Goal: Task Accomplishment & Management: Manage account settings

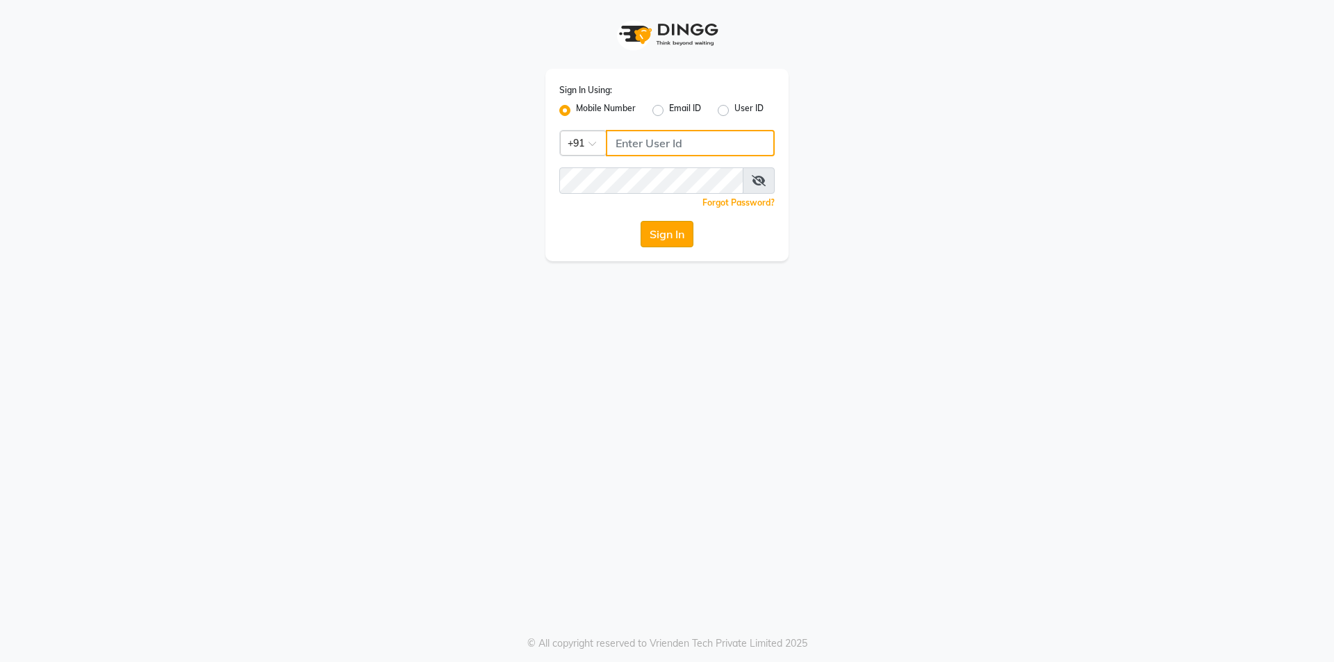
type input "8449906697"
click at [678, 230] on button "Sign In" at bounding box center [666, 234] width 53 height 26
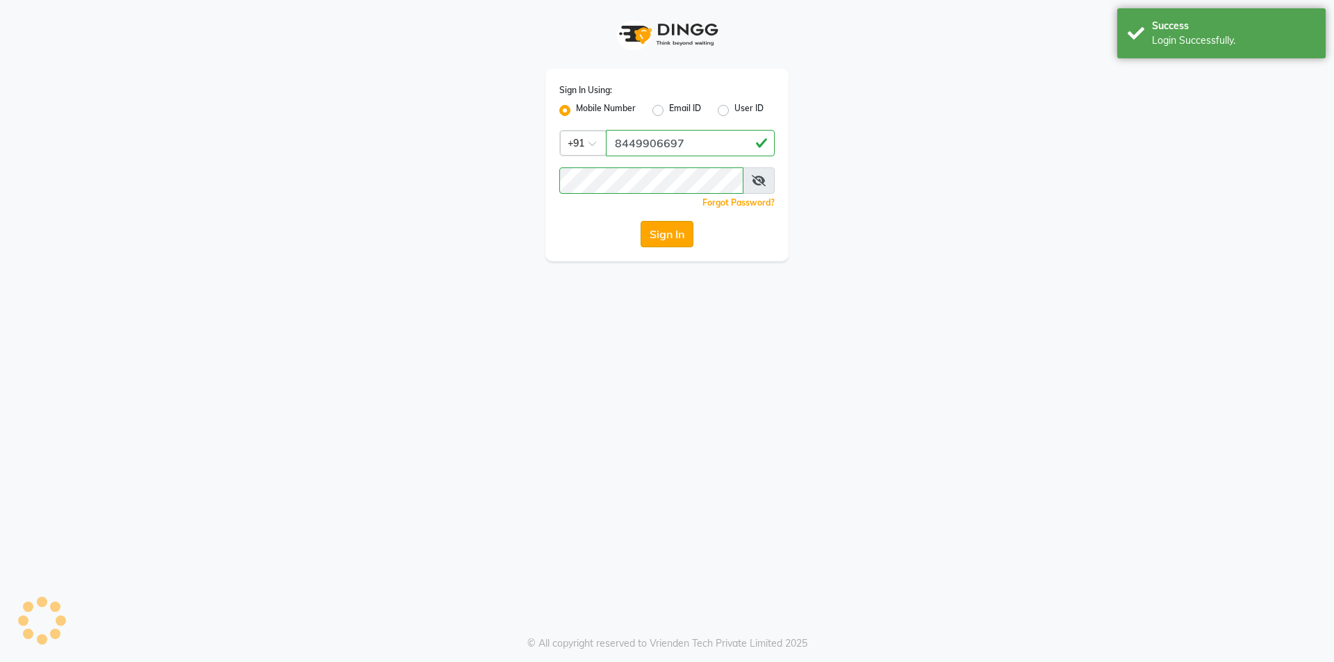
select select "true"
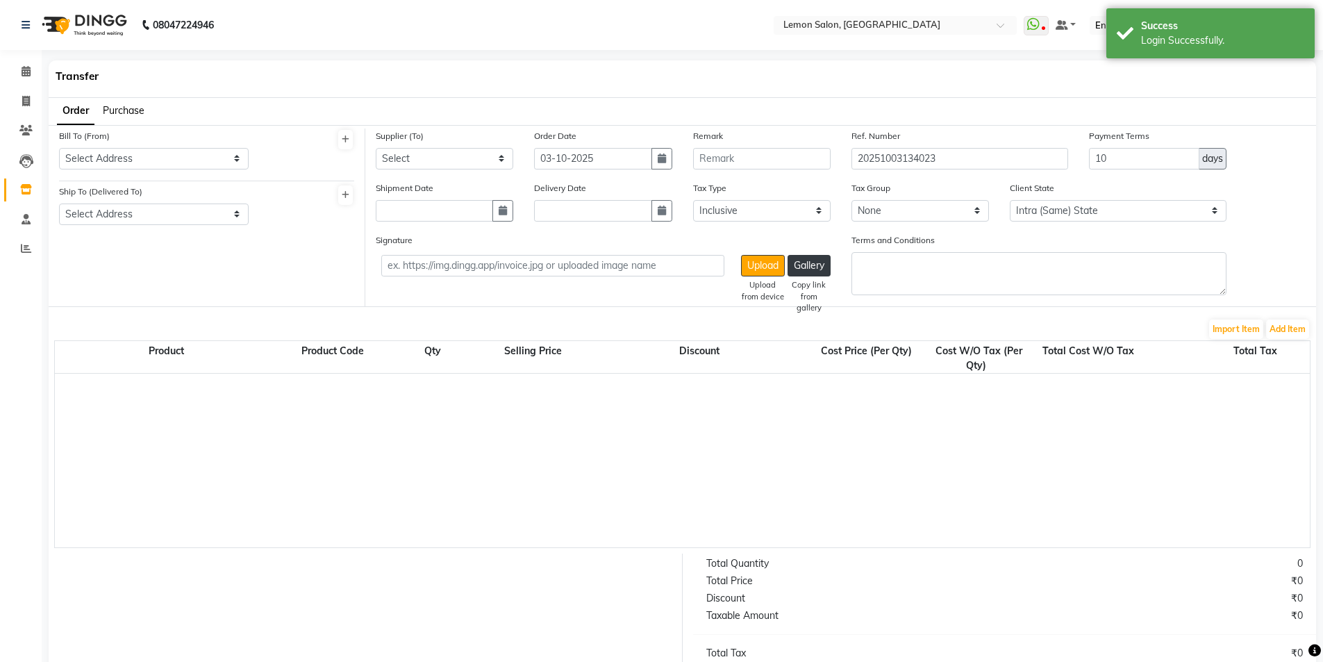
select select "743"
click at [16, 92] on link "Invoice" at bounding box center [20, 101] width 33 height 23
select select "service"
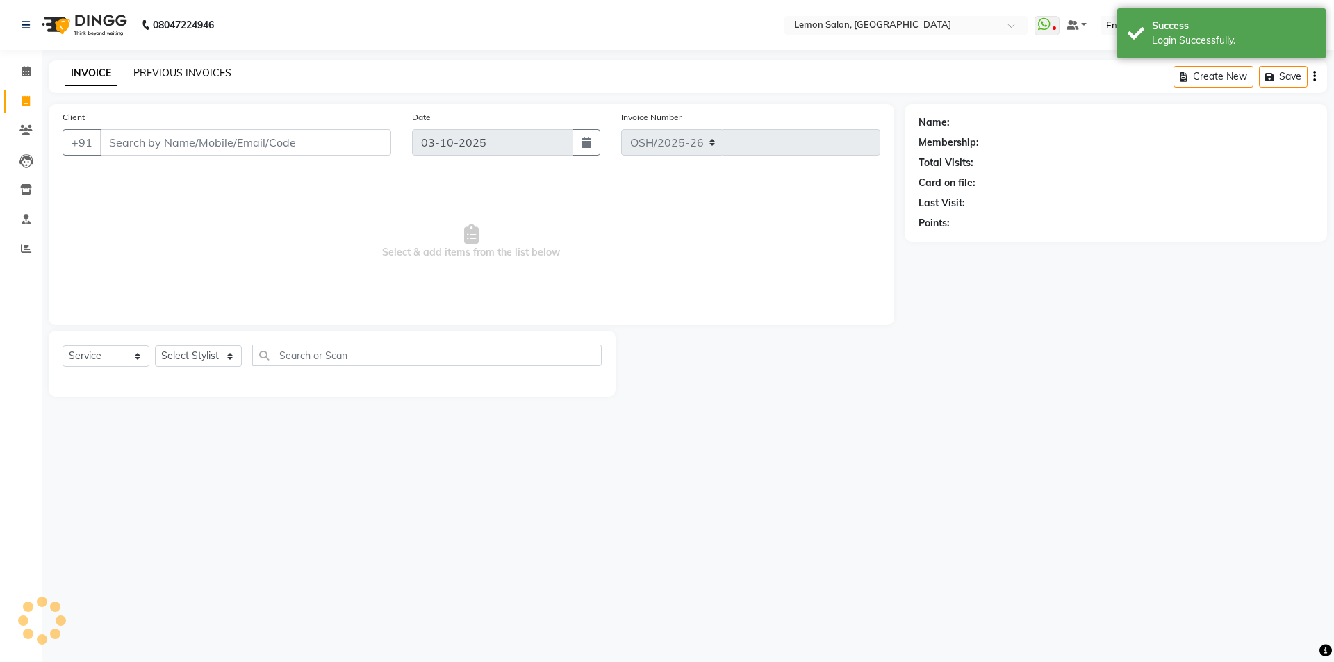
select select "566"
type input "6710"
click at [175, 70] on link "PREVIOUS INVOICES" at bounding box center [182, 73] width 98 height 13
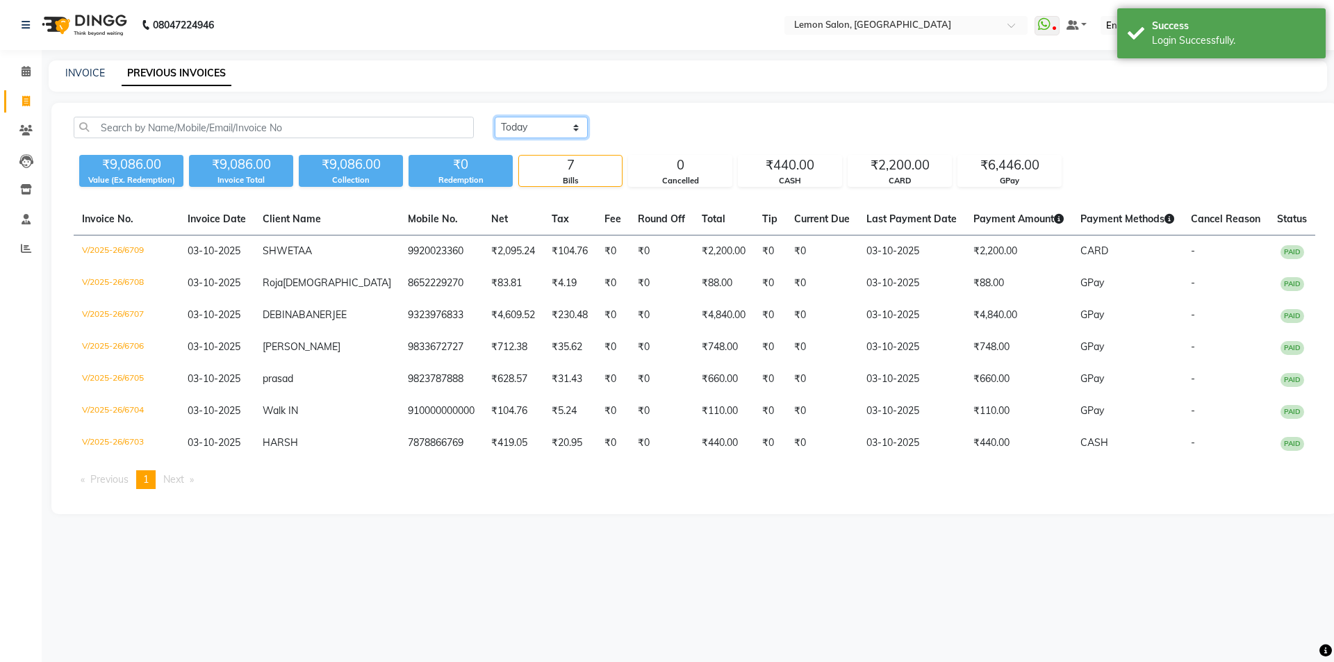
click at [549, 126] on select "Today Yesterday Custom Range" at bounding box center [541, 128] width 93 height 22
click at [495, 117] on select "Today Yesterday Custom Range" at bounding box center [541, 128] width 93 height 22
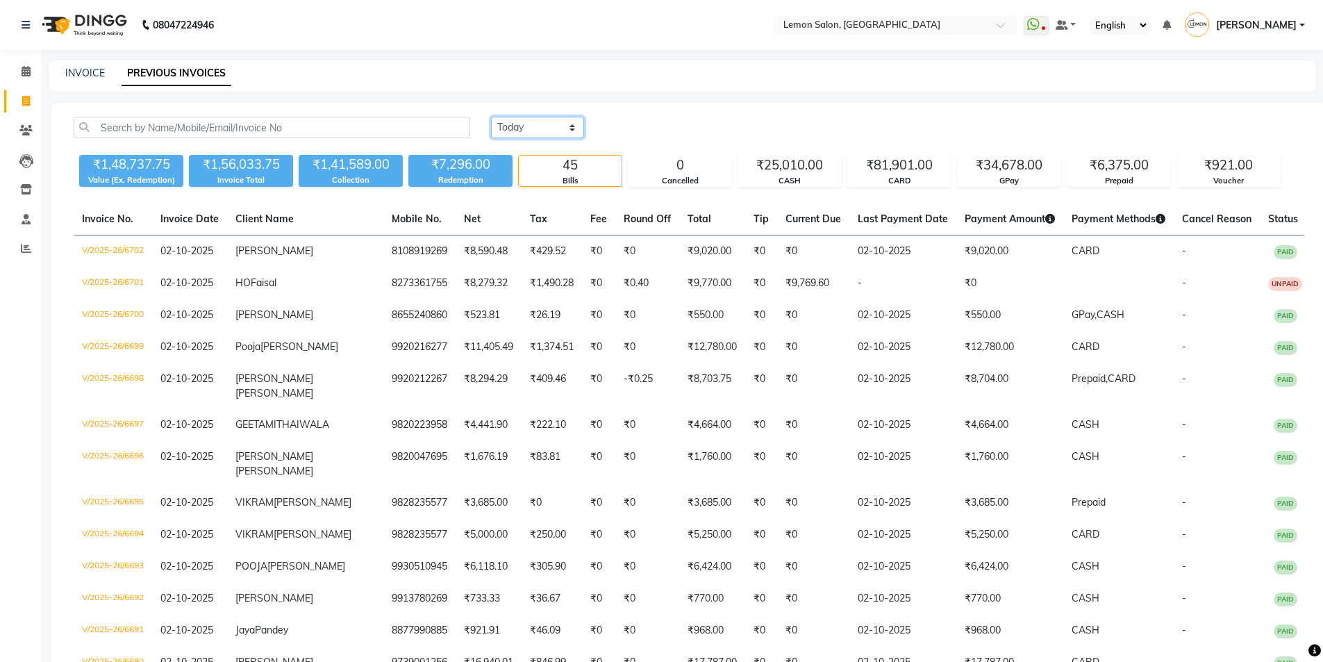
click at [539, 126] on select "Today Yesterday Custom Range" at bounding box center [537, 128] width 93 height 22
select select "range"
click at [491, 117] on select "Today Yesterday Custom Range" at bounding box center [537, 128] width 93 height 22
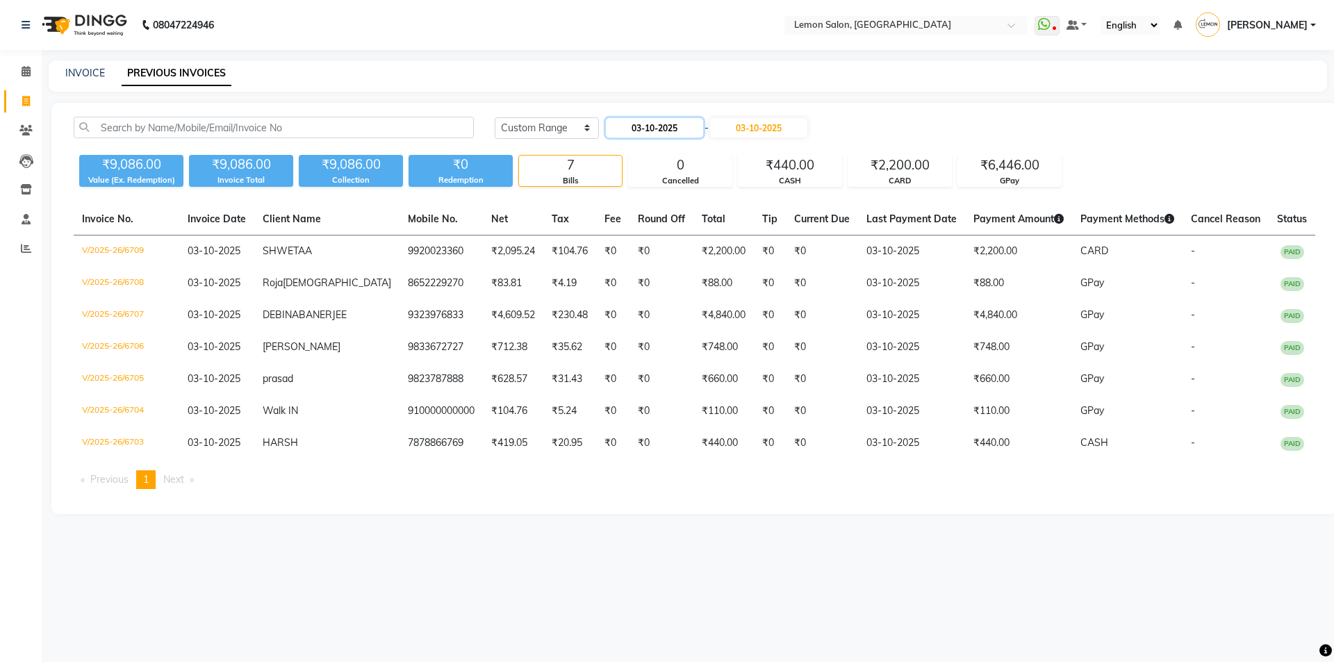
click at [656, 124] on input "03-10-2025" at bounding box center [654, 127] width 97 height 19
select select "10"
select select "2025"
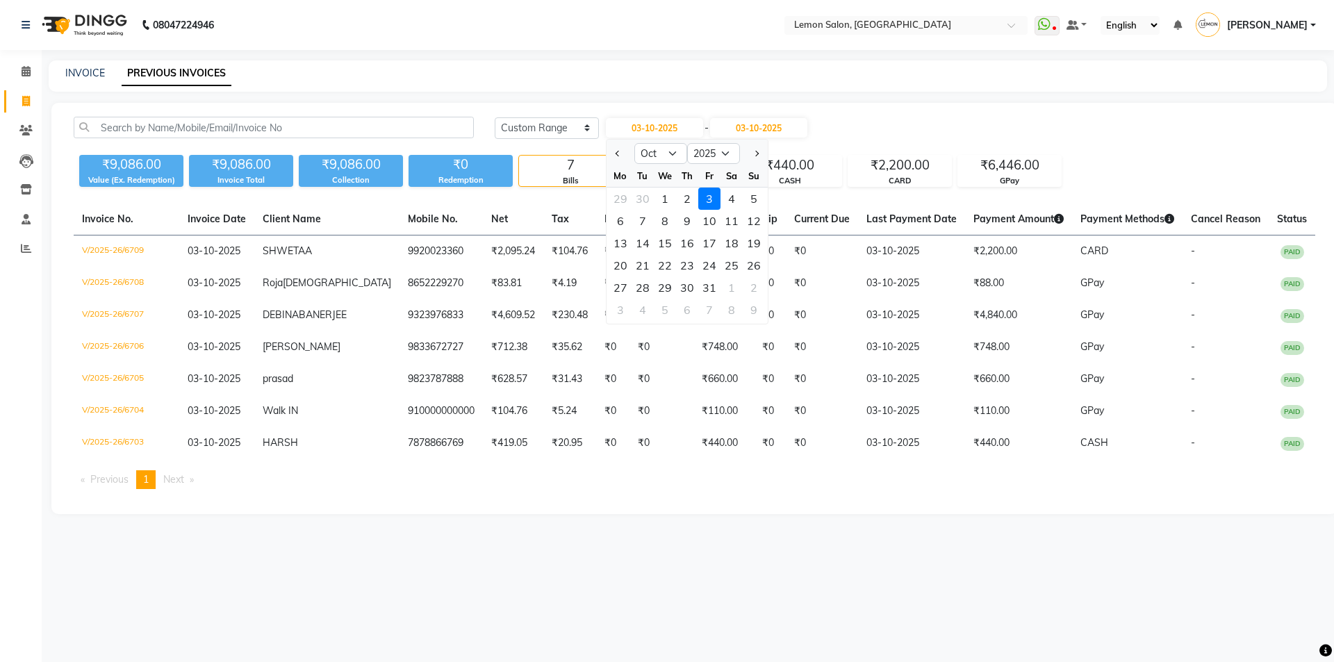
click at [659, 199] on div "1" at bounding box center [665, 199] width 22 height 22
type input "01-10-2025"
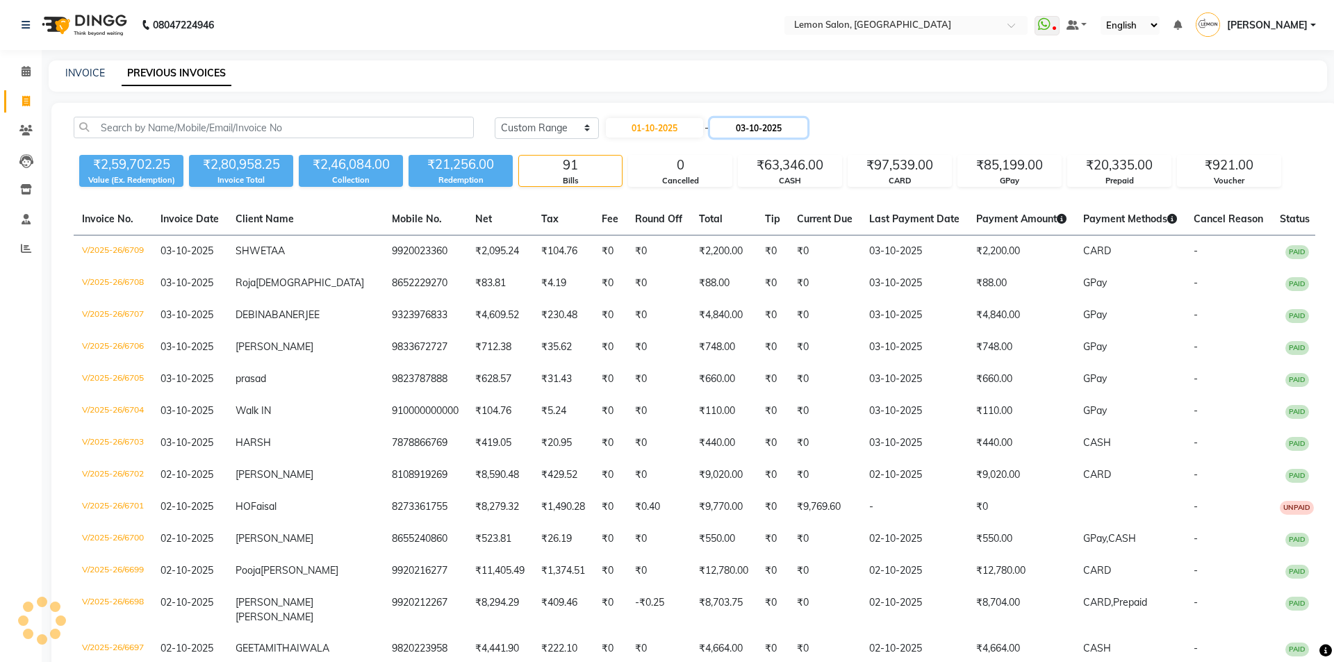
click at [756, 126] on input "03-10-2025" at bounding box center [758, 127] width 97 height 19
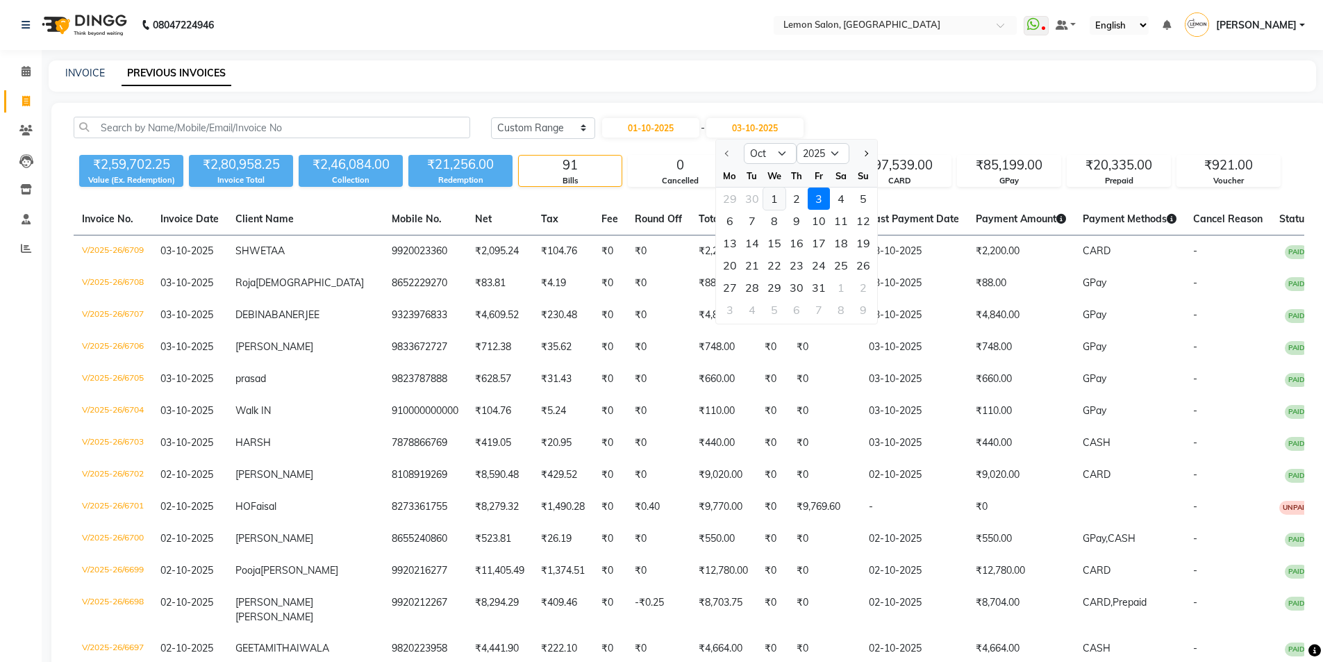
click at [773, 205] on div "1" at bounding box center [774, 199] width 22 height 22
type input "01-10-2025"
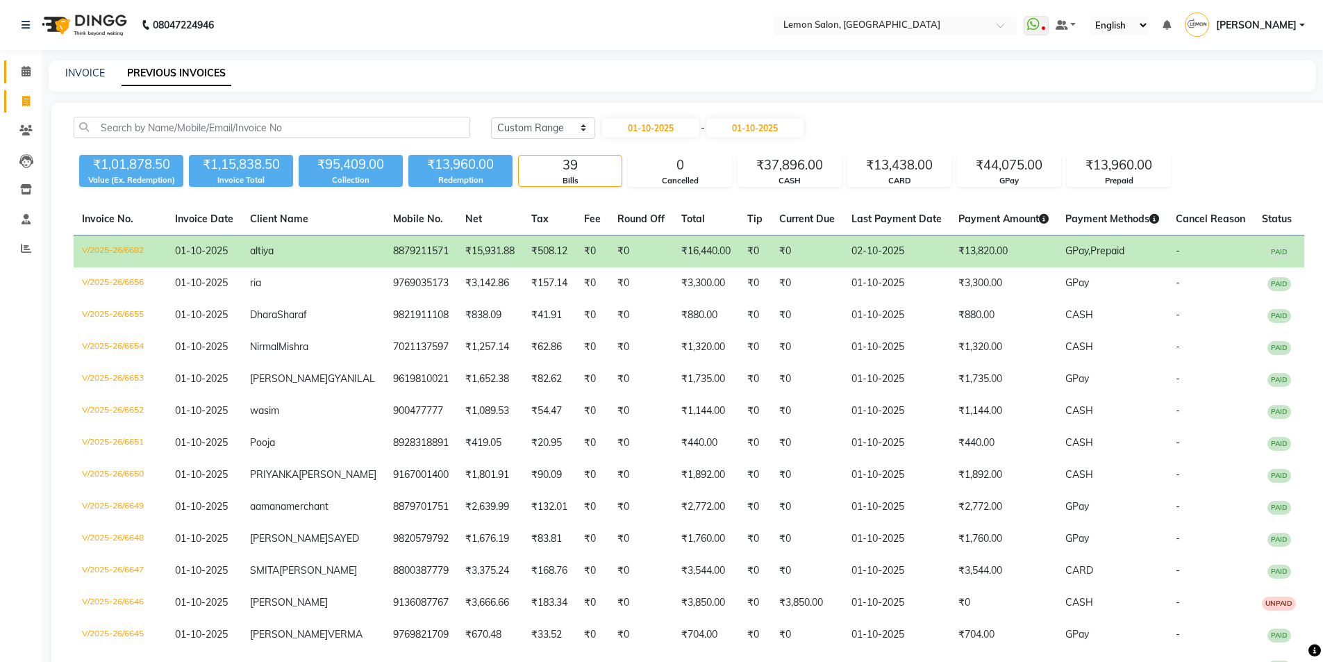
click at [13, 67] on link "Calendar" at bounding box center [20, 71] width 33 height 23
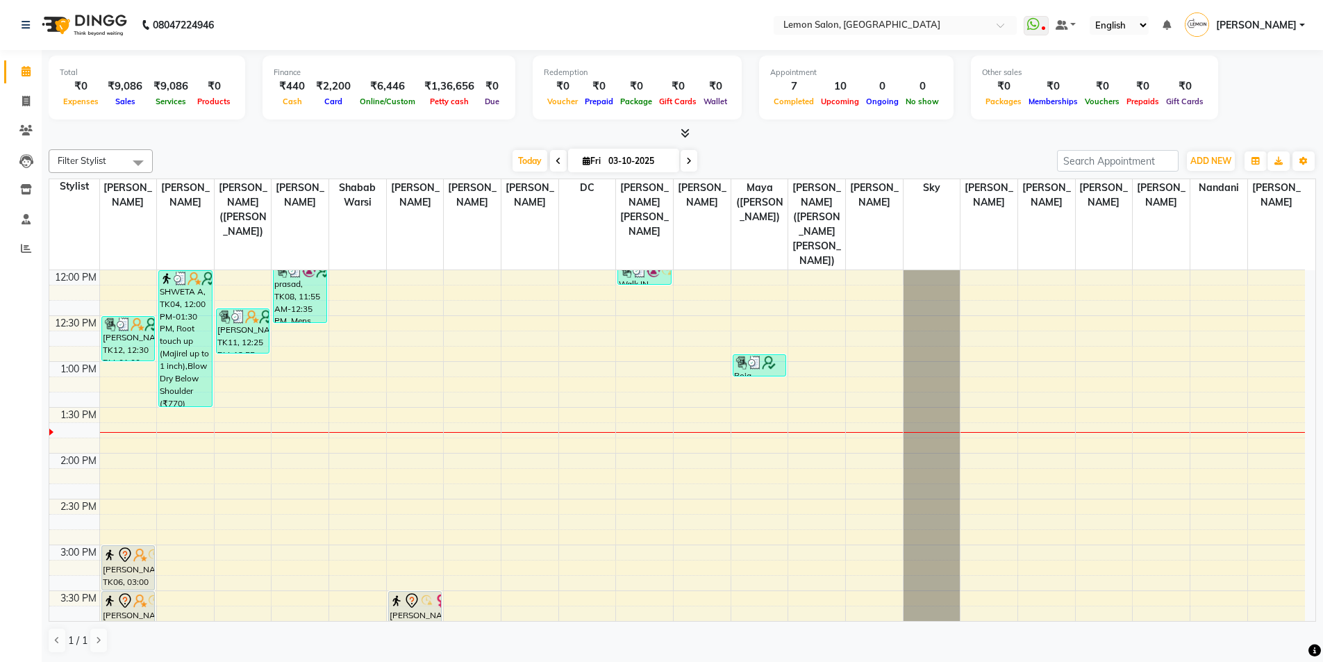
scroll to position [417, 0]
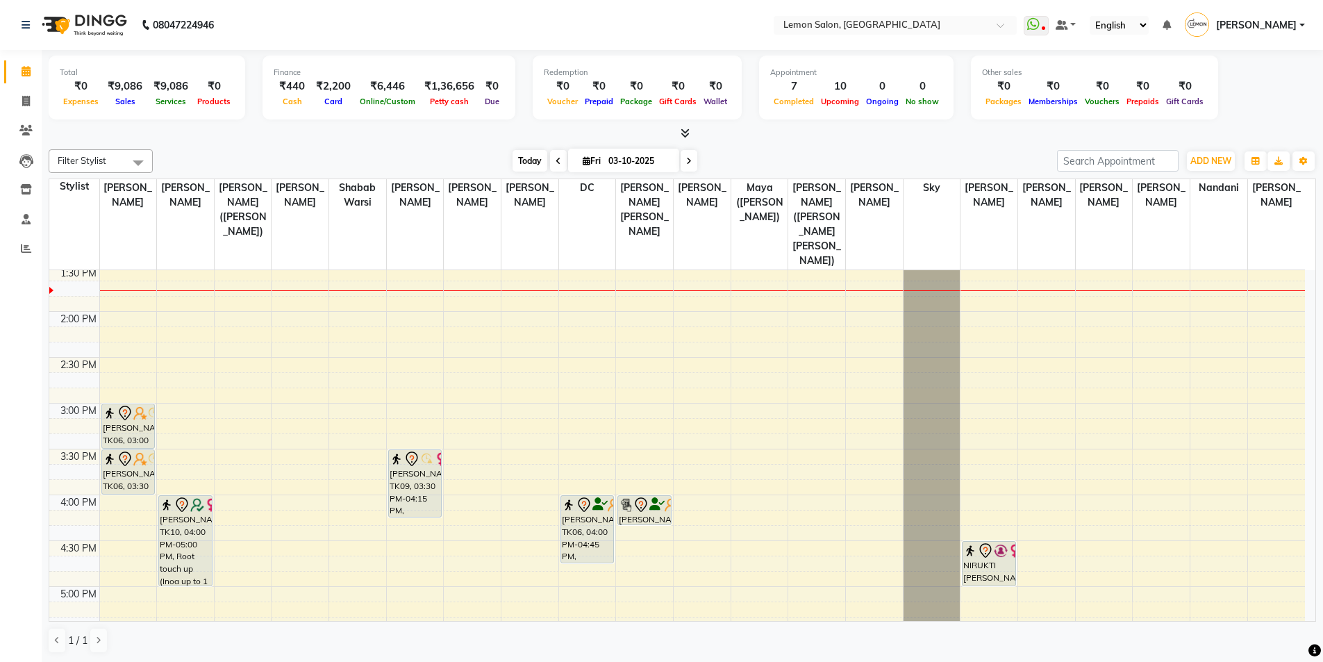
click at [538, 151] on span "Today" at bounding box center [530, 161] width 35 height 22
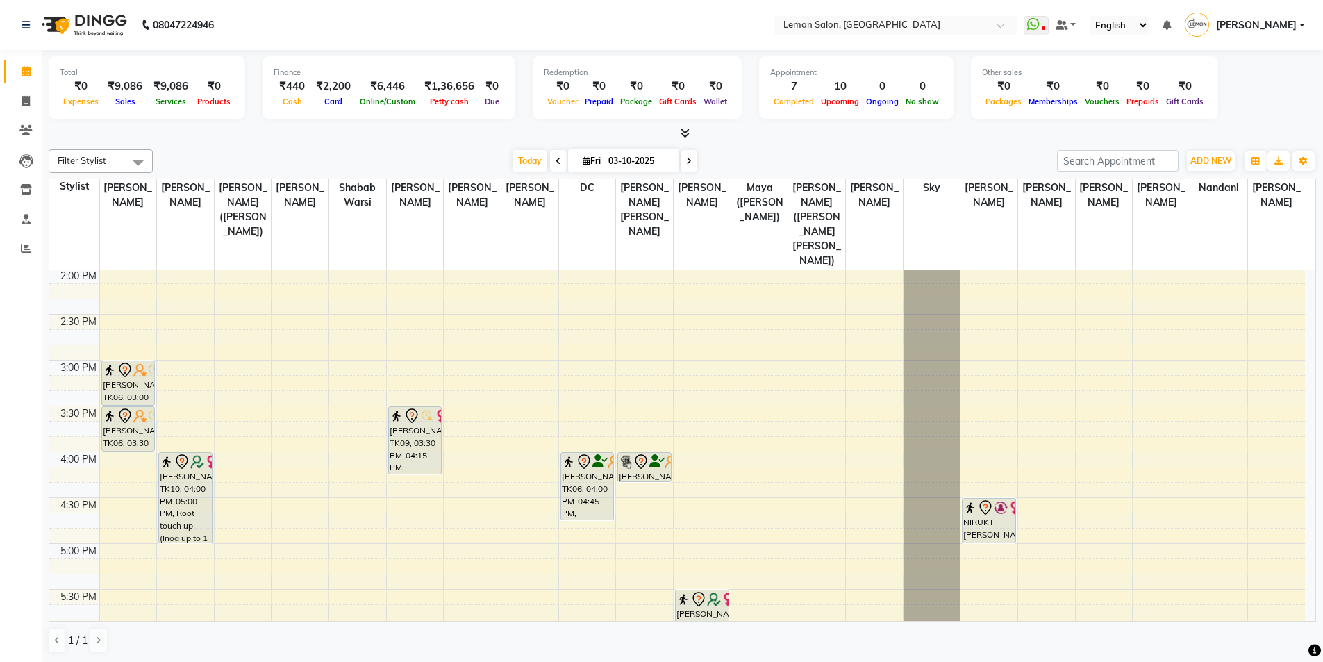
scroll to position [576, 0]
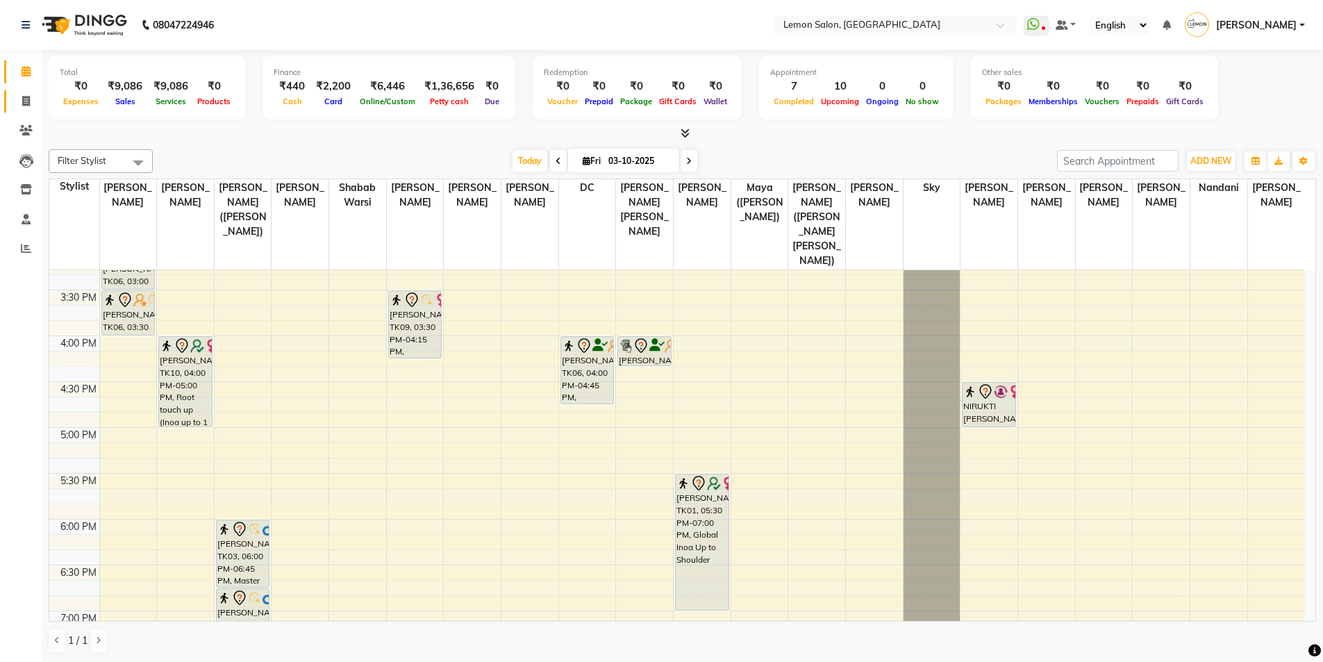
click at [22, 110] on link "Invoice" at bounding box center [20, 101] width 33 height 23
select select "566"
select select "service"
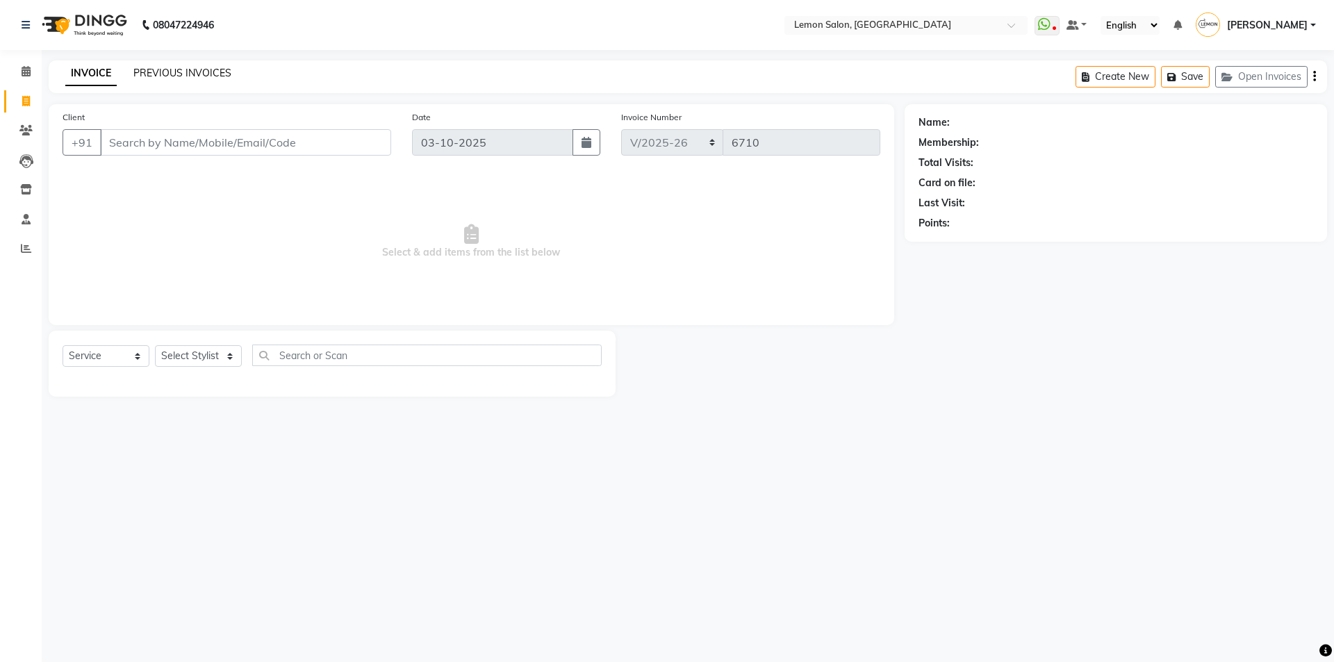
click at [190, 75] on link "PREVIOUS INVOICES" at bounding box center [182, 73] width 98 height 13
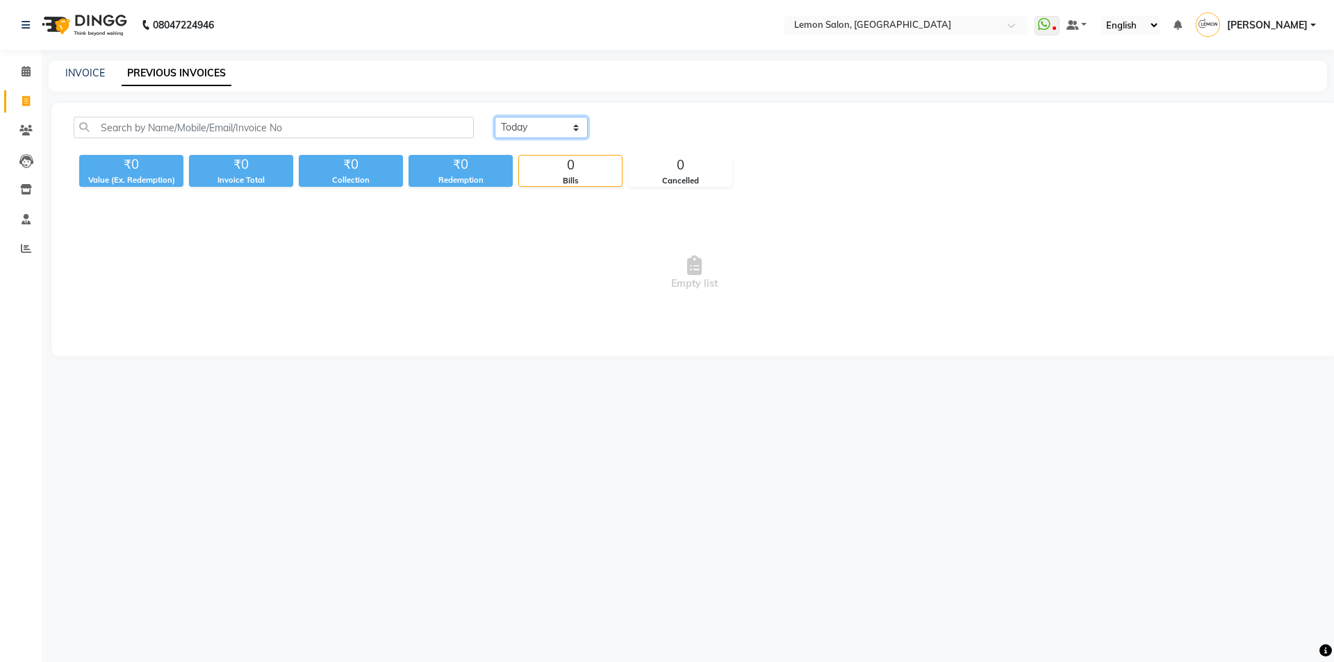
click at [546, 124] on select "Today Yesterday Custom Range" at bounding box center [541, 128] width 93 height 22
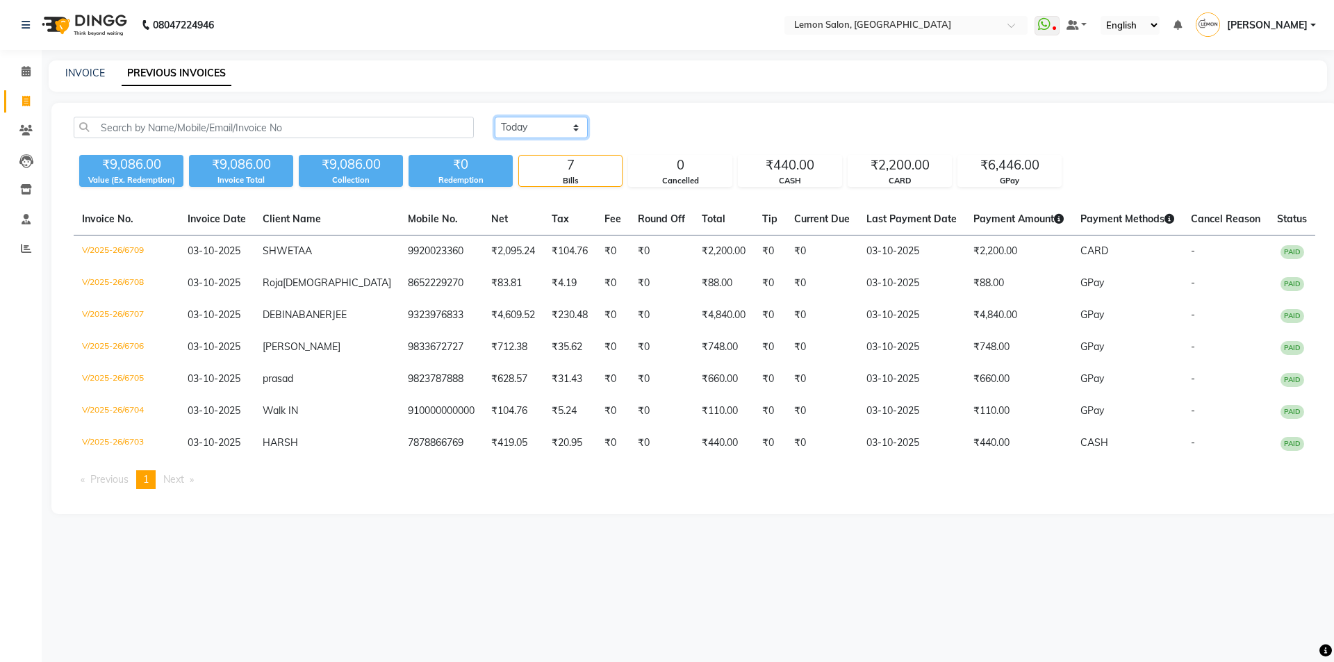
select select "yesterday"
click at [495, 117] on select "Today Yesterday Custom Range" at bounding box center [541, 128] width 93 height 22
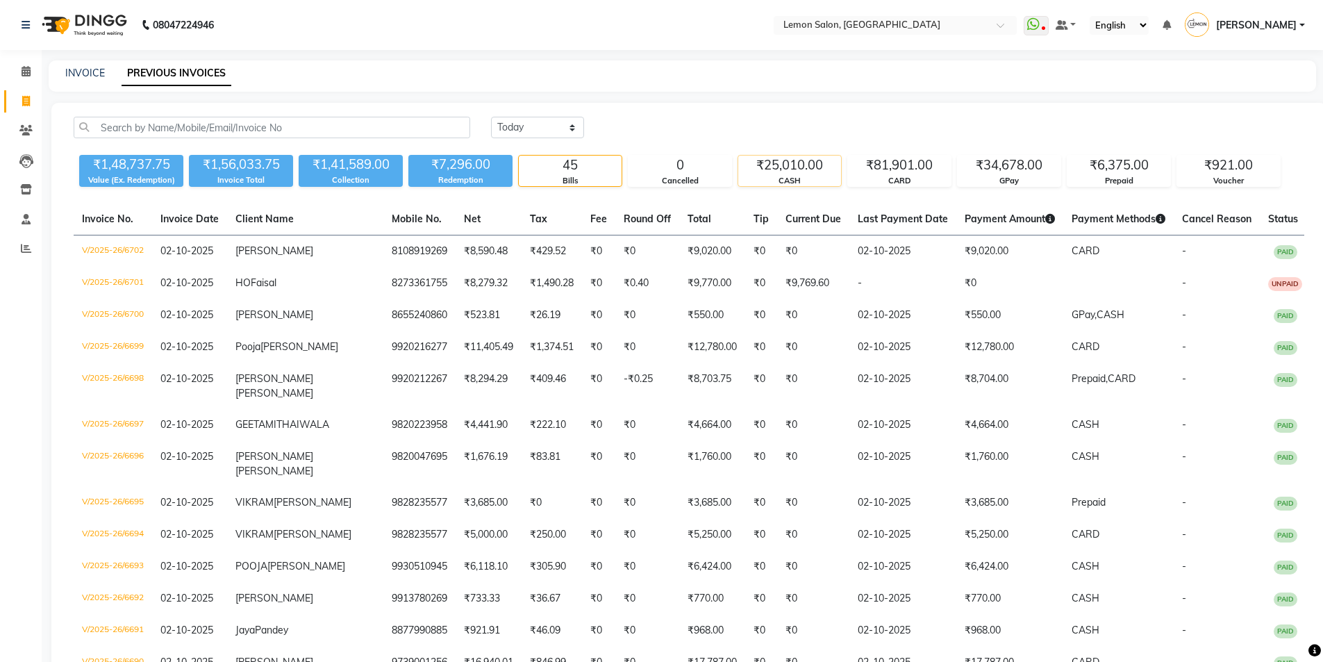
click at [814, 158] on div "₹25,010.00" at bounding box center [789, 165] width 103 height 19
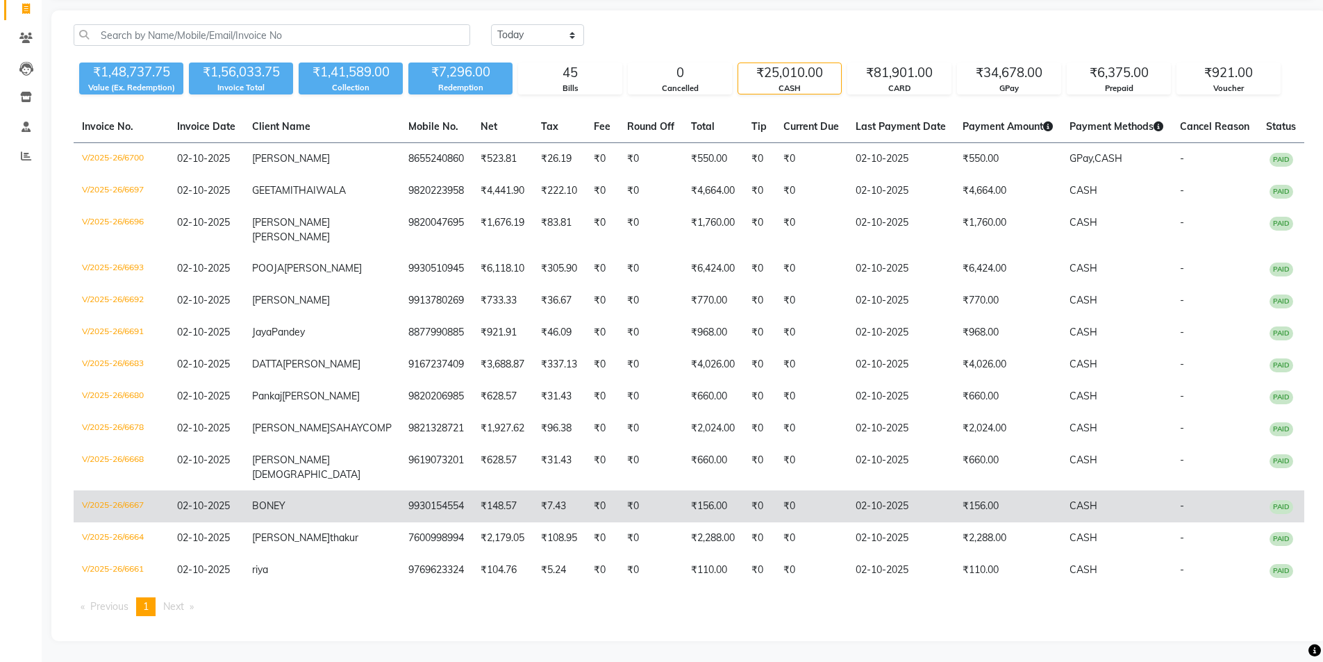
scroll to position [134, 0]
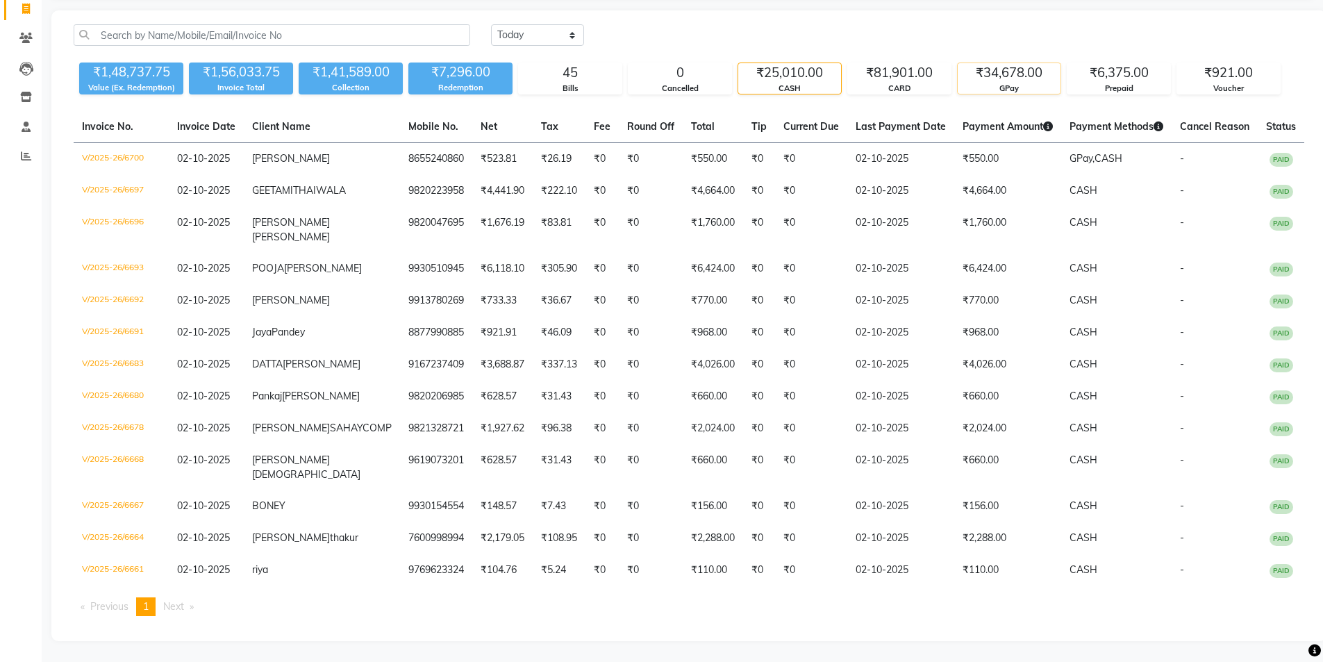
click at [1014, 63] on div "₹34,678.00" at bounding box center [1009, 72] width 103 height 19
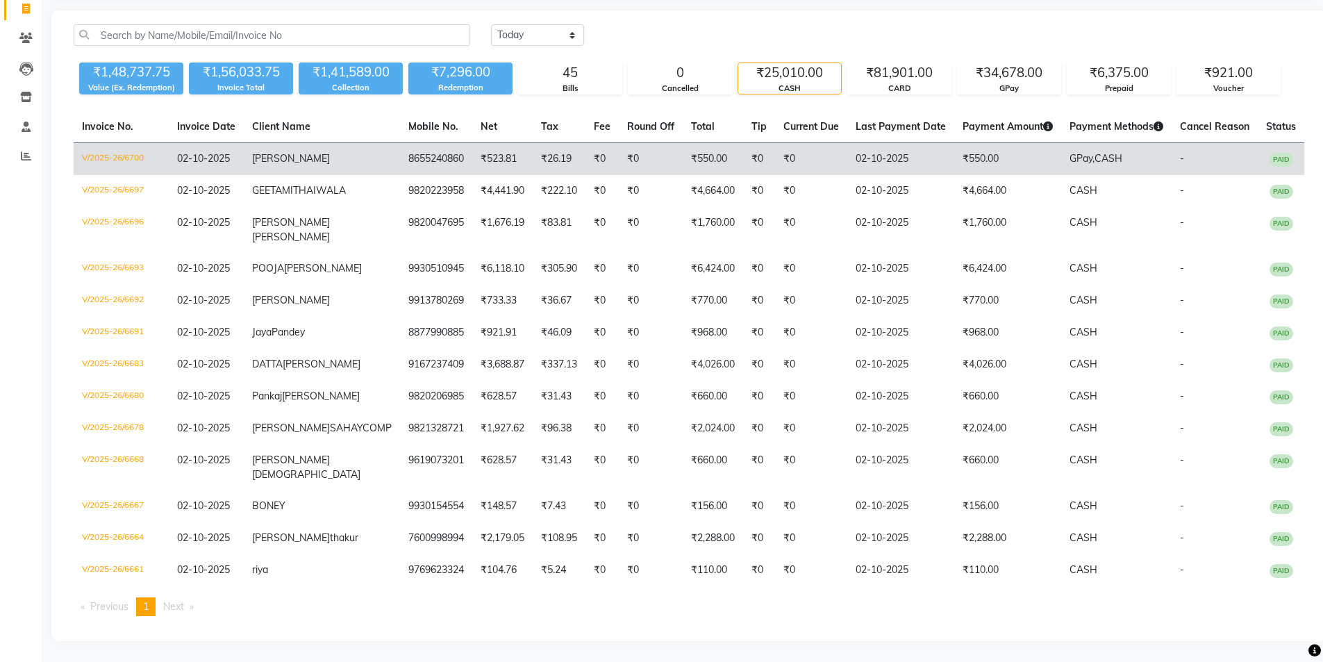
scroll to position [106, 0]
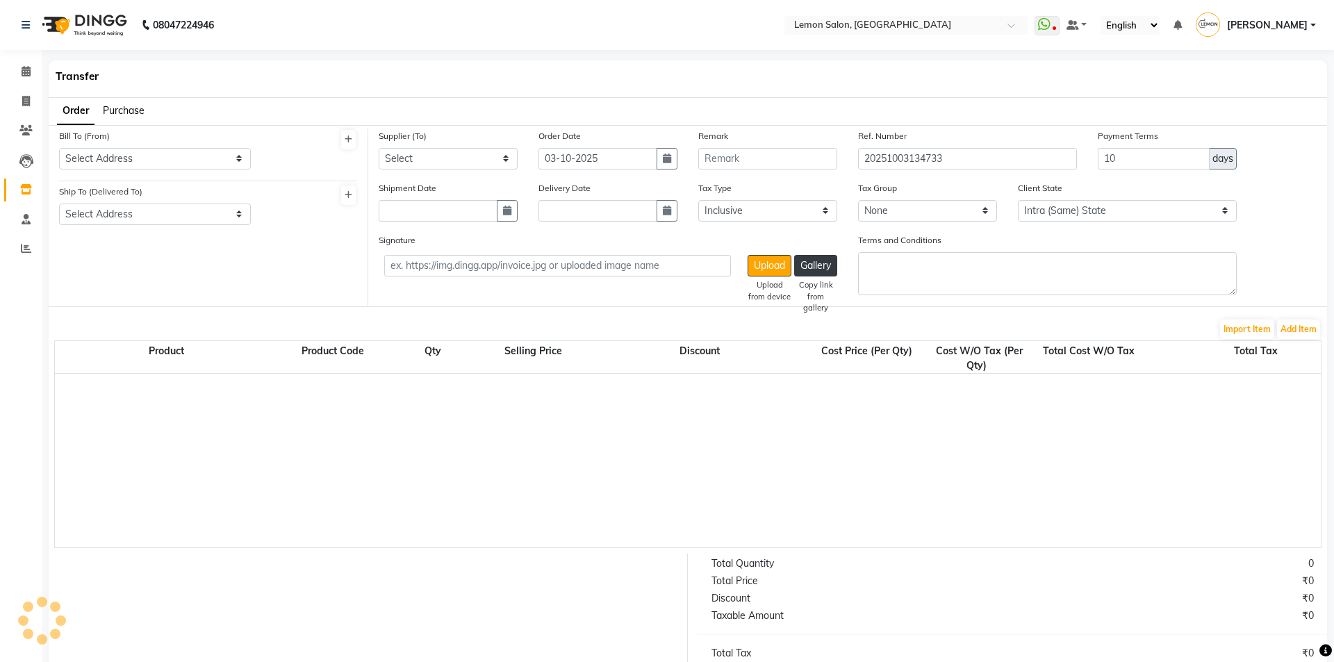
select select "true"
select select "743"
